Goal: Task Accomplishment & Management: Manage account settings

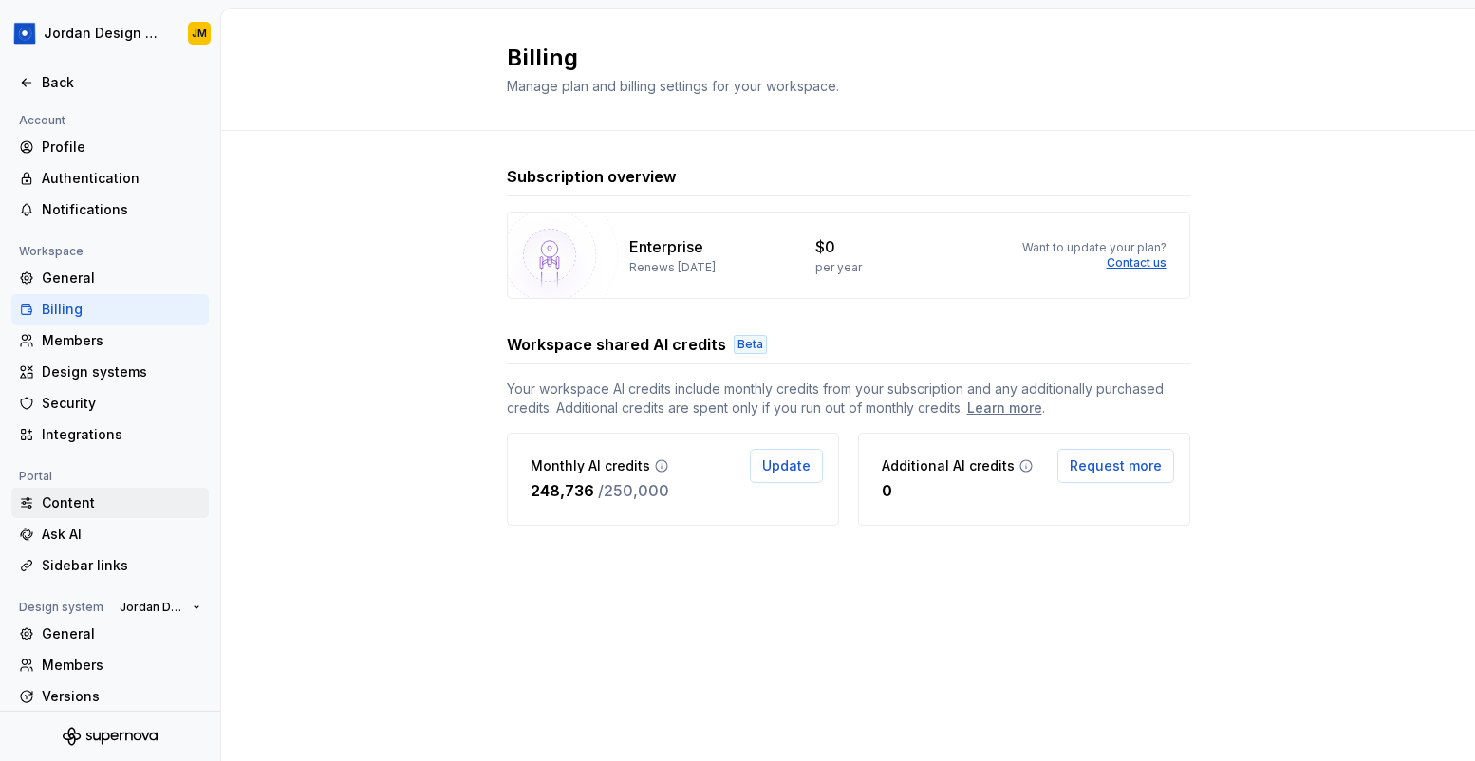
scroll to position [75, 0]
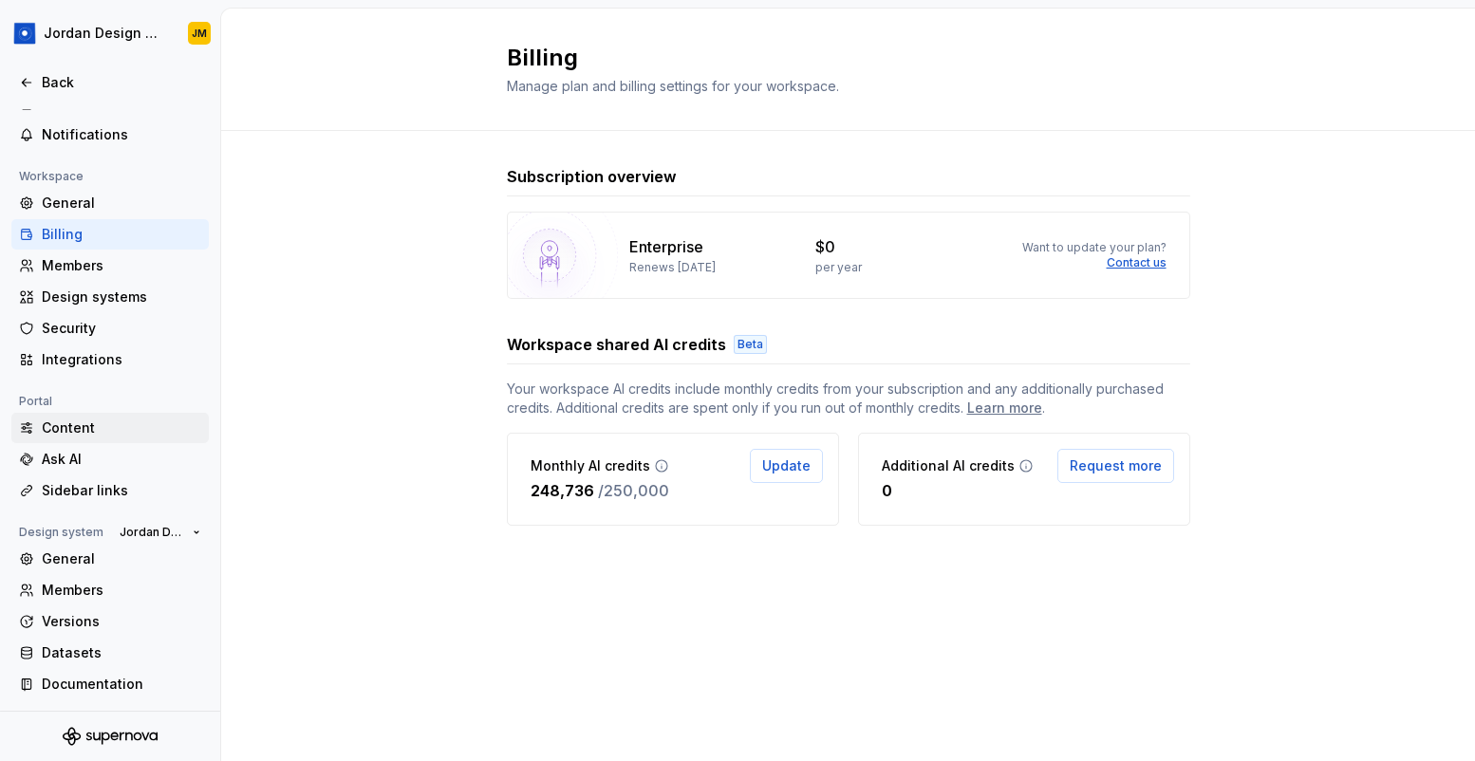
click at [78, 433] on div "Content" at bounding box center [121, 428] width 159 height 19
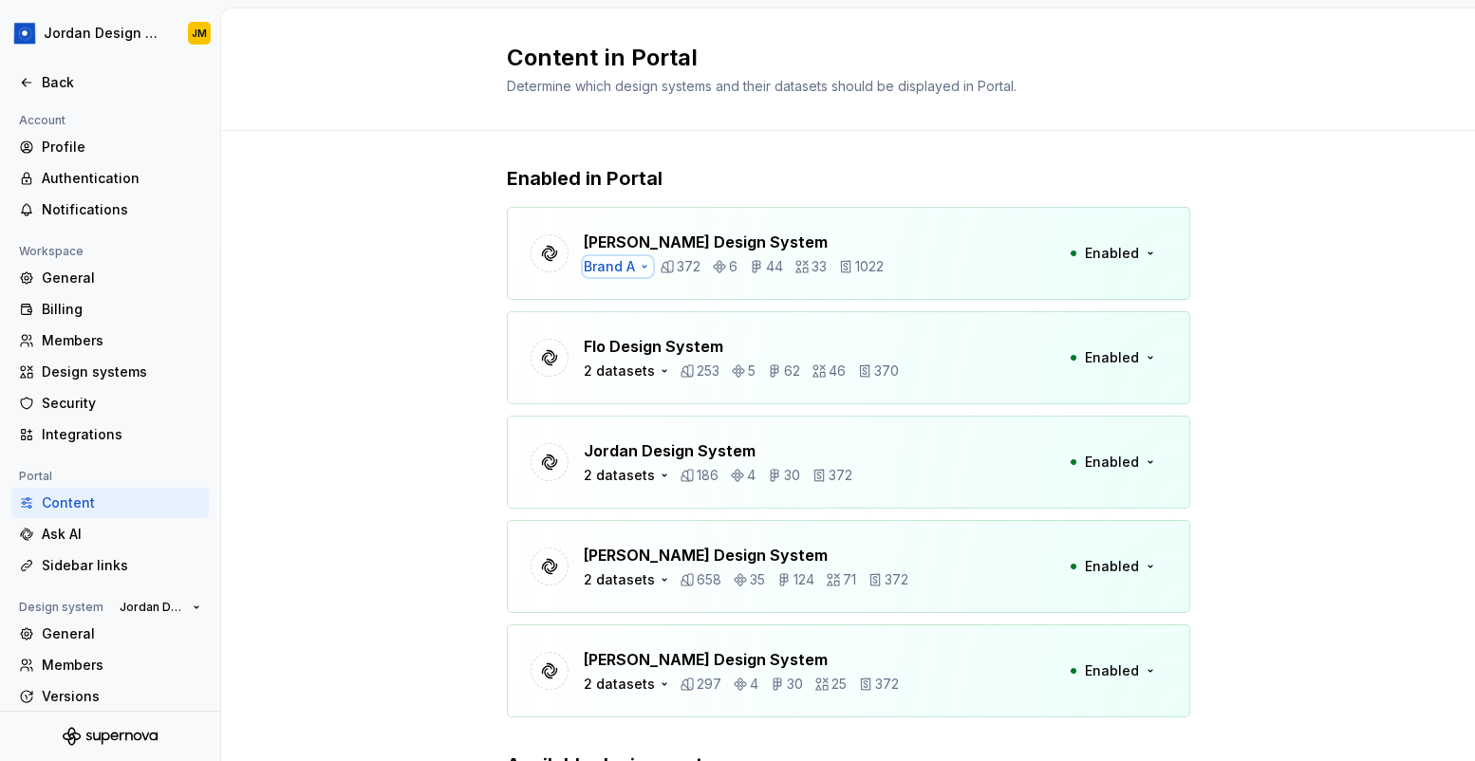
click at [630, 266] on div "Brand A" at bounding box center [609, 266] width 51 height 19
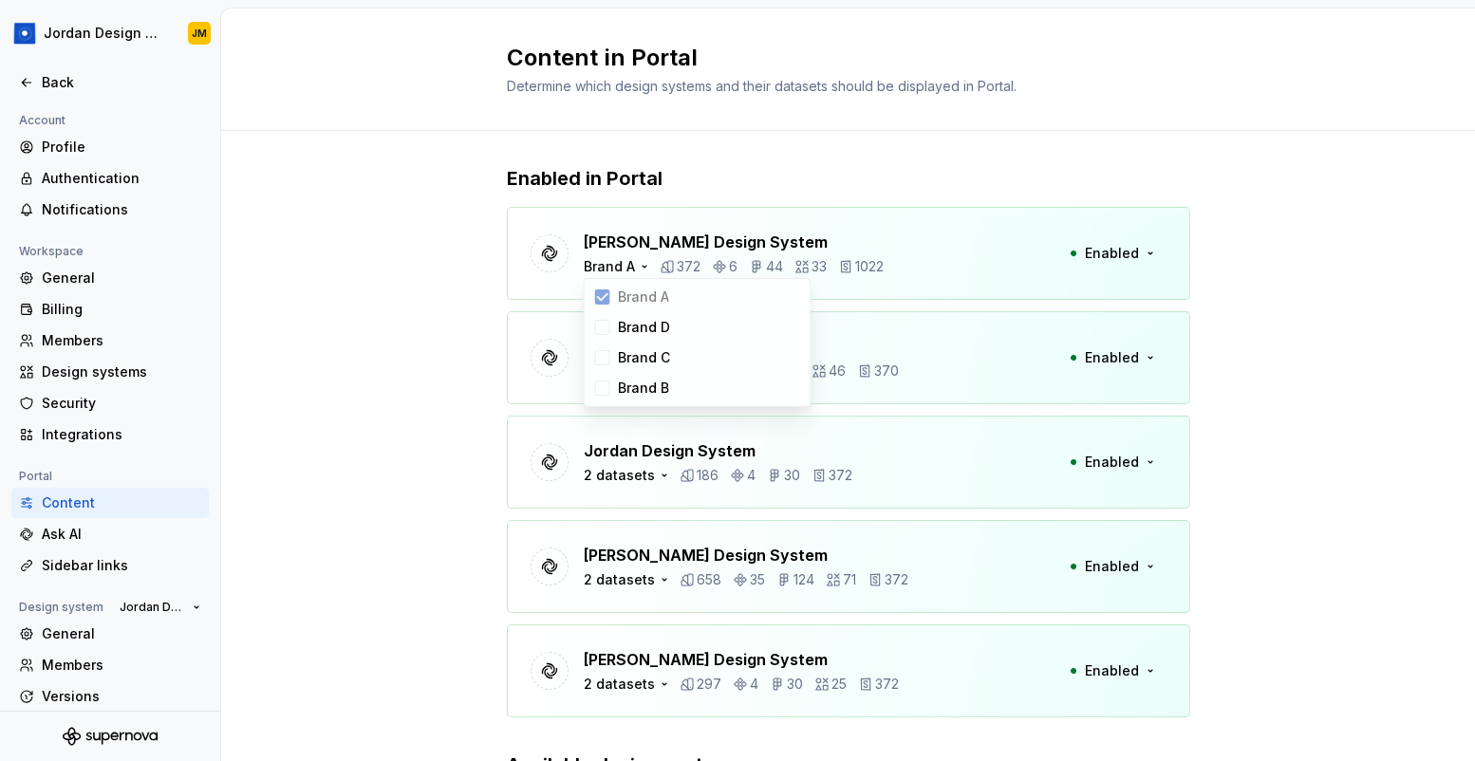
click at [410, 356] on div "Enabled in Portal [PERSON_NAME] Design System Brand A 372 6 44 33 1022 Enabled …" at bounding box center [848, 541] width 1254 height 820
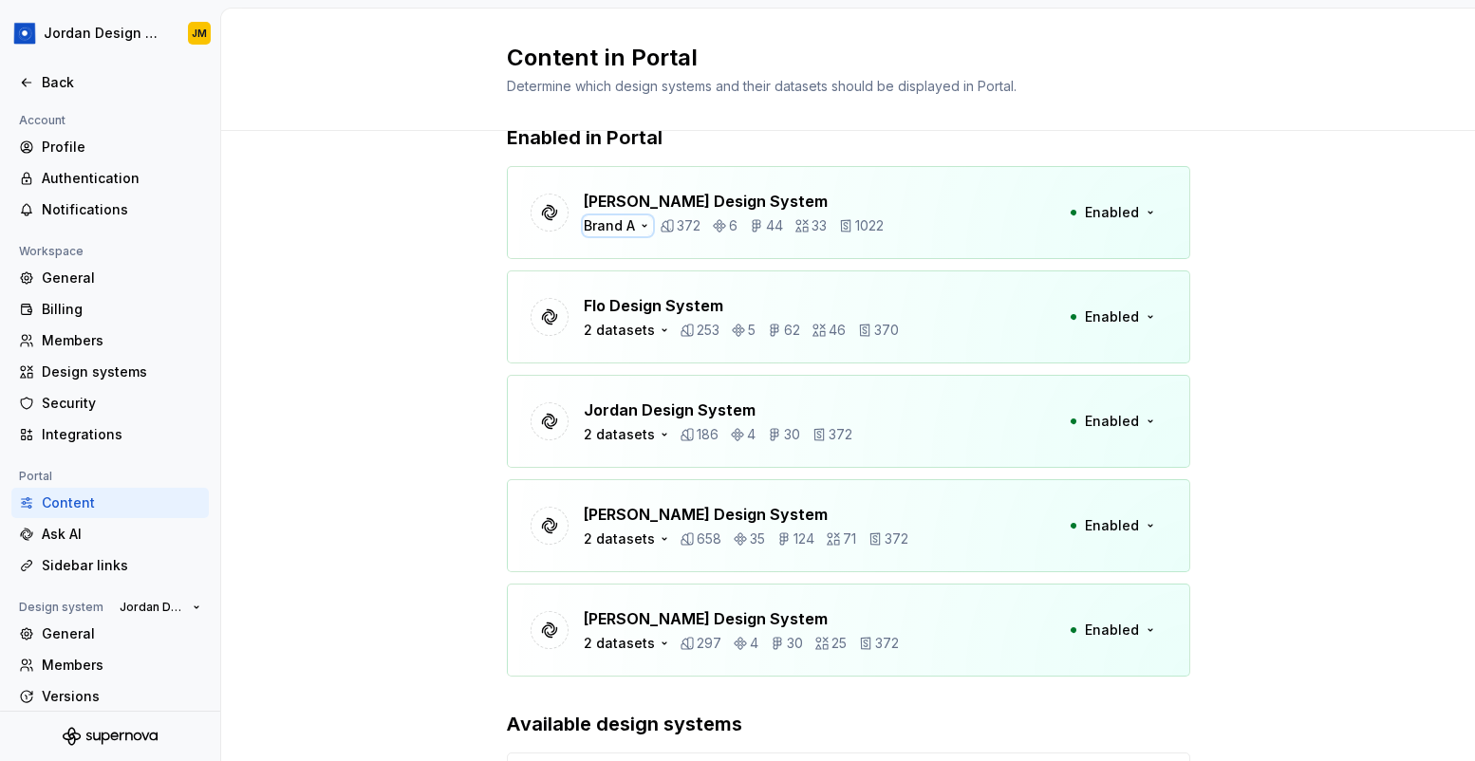
scroll to position [42, 0]
click at [92, 540] on div "Ask AI" at bounding box center [121, 534] width 159 height 19
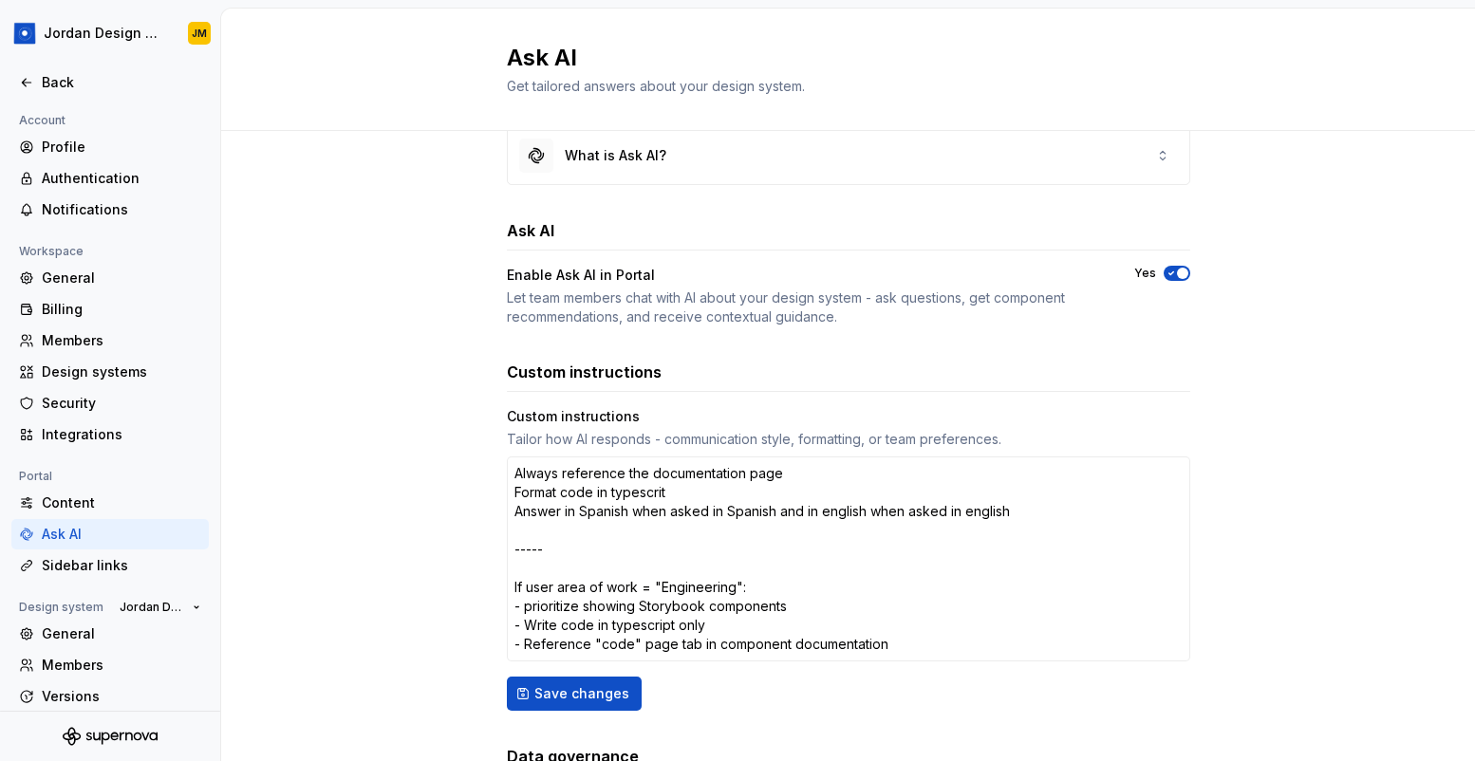
scroll to position [57, 0]
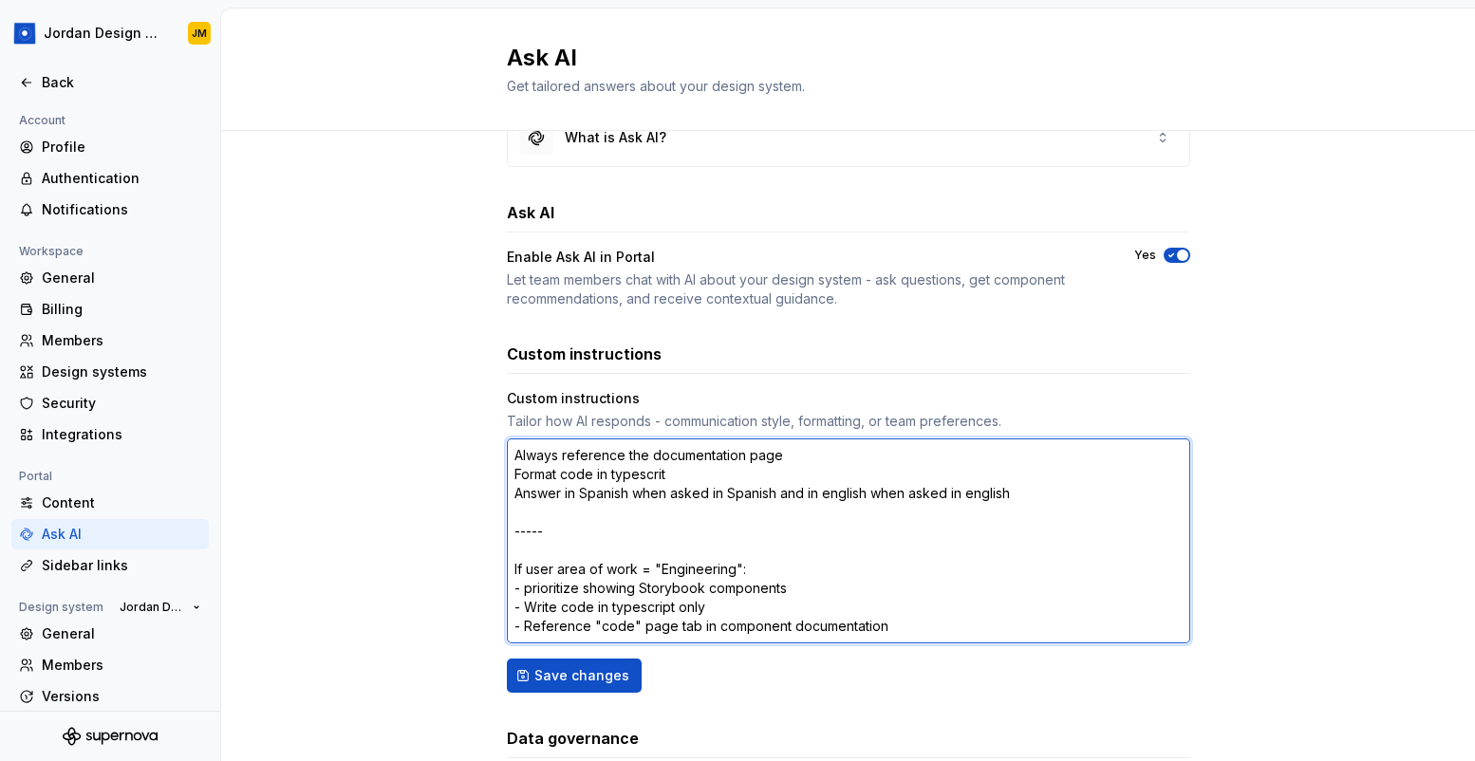
click at [601, 496] on textarea "Always reference the documentation page Format code in typescrit Answer in Span…" at bounding box center [848, 540] width 683 height 205
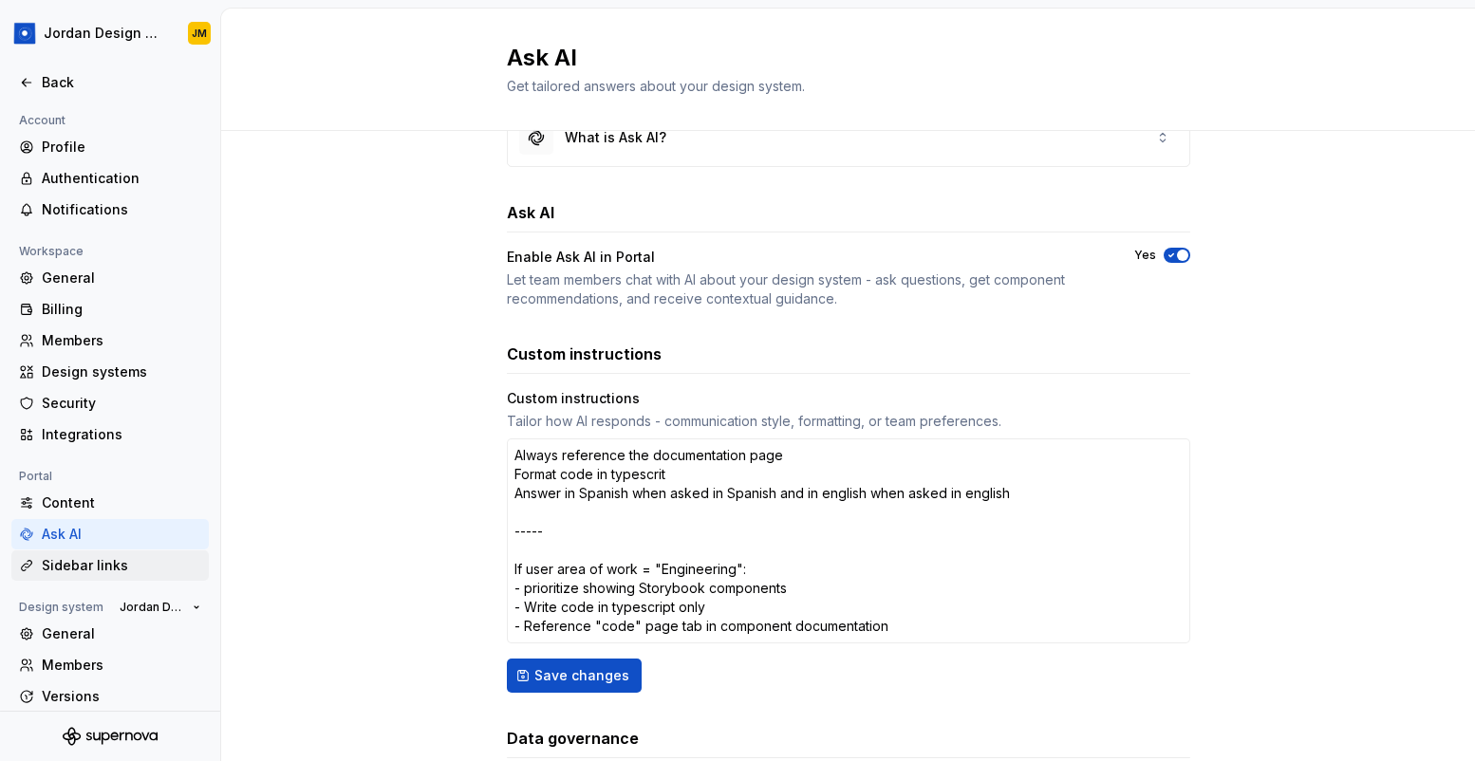
type textarea "*"
click at [87, 557] on div "Sidebar links" at bounding box center [121, 565] width 159 height 19
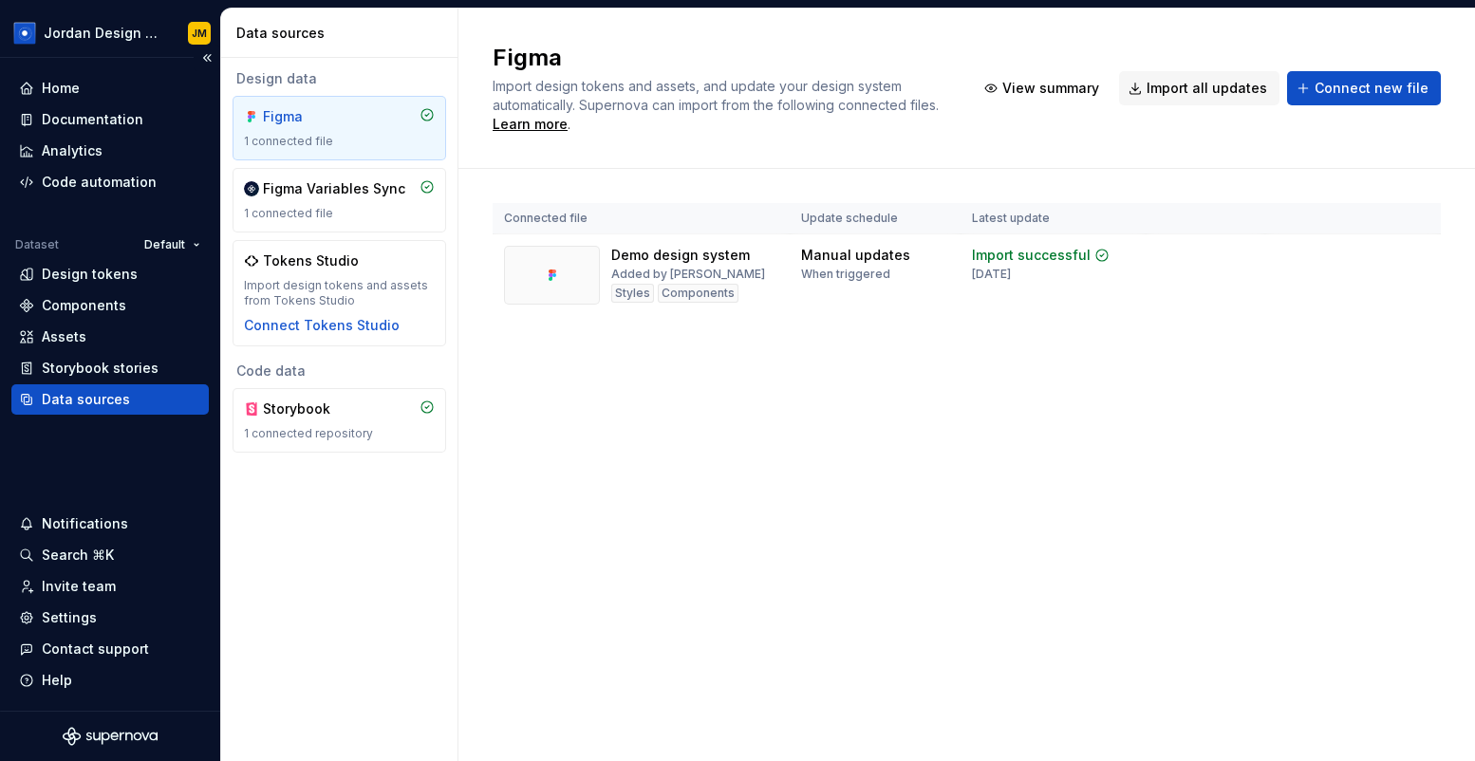
scroll to position [503, 0]
click at [111, 81] on div "Home" at bounding box center [110, 88] width 182 height 19
